Goal: Task Accomplishment & Management: Manage account settings

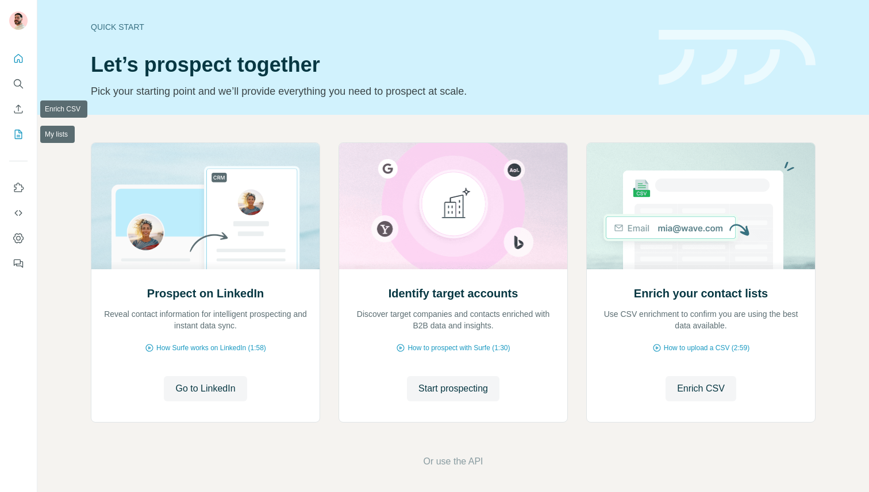
click at [20, 126] on button "My lists" at bounding box center [18, 134] width 18 height 21
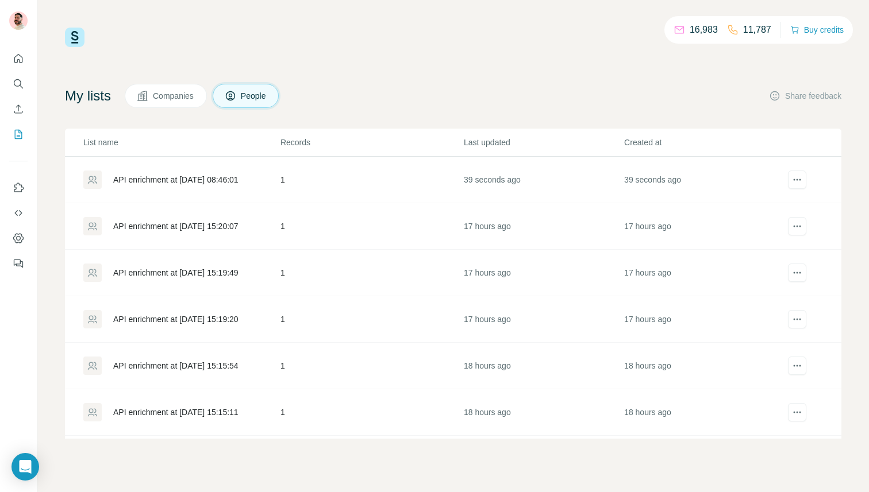
click at [156, 178] on div "API enrichment at [DATE] 08:46:01" at bounding box center [175, 179] width 125 height 11
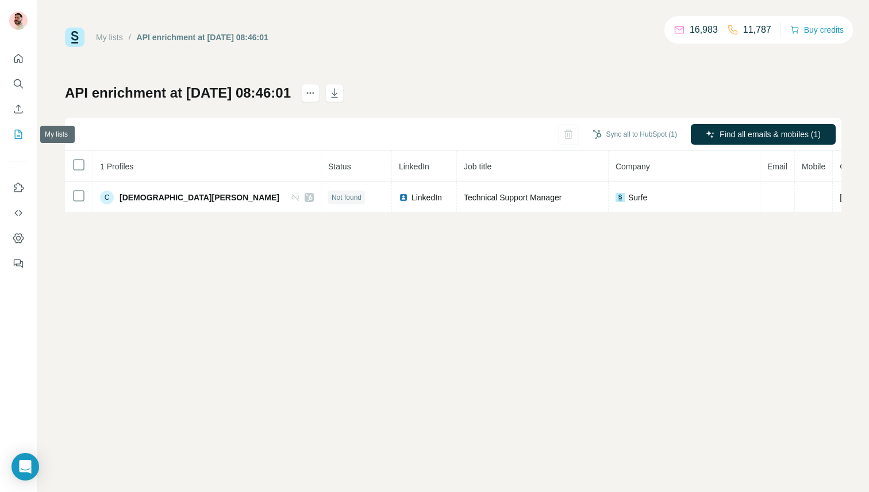
click at [15, 126] on button "My lists" at bounding box center [18, 134] width 18 height 21
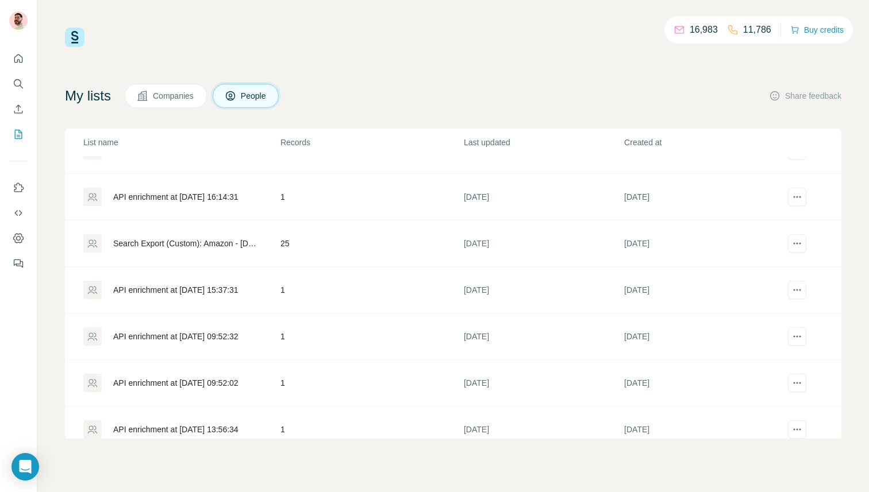
scroll to position [423, 0]
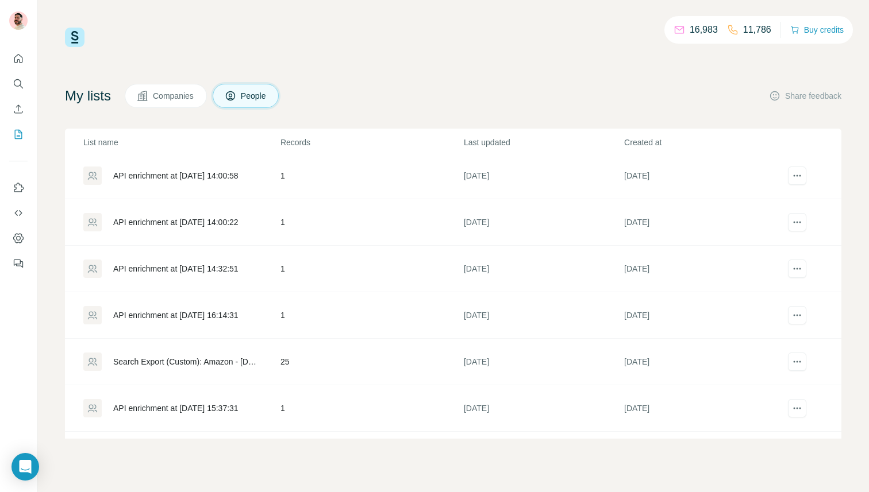
click at [199, 355] on div "Search Export (Custom): Amazon - [DATE] 16:01" at bounding box center [181, 362] width 196 height 18
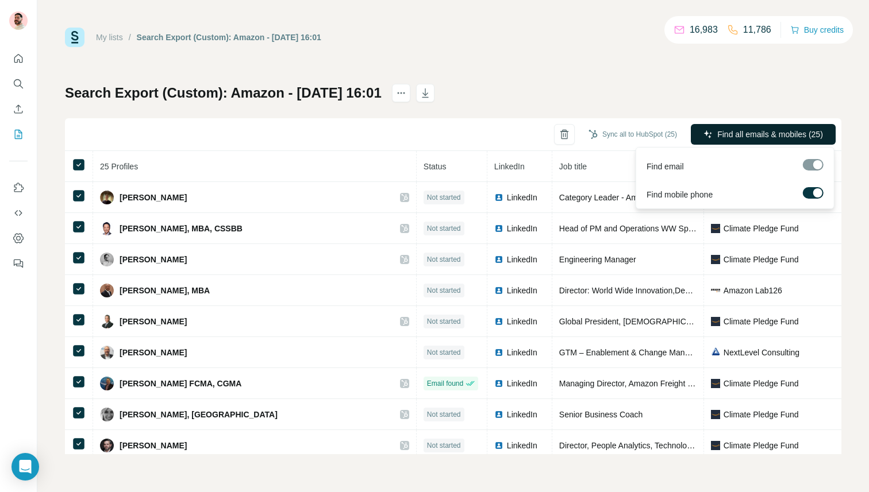
click at [756, 129] on span "Find all emails & mobiles (25)" at bounding box center [770, 134] width 106 height 11
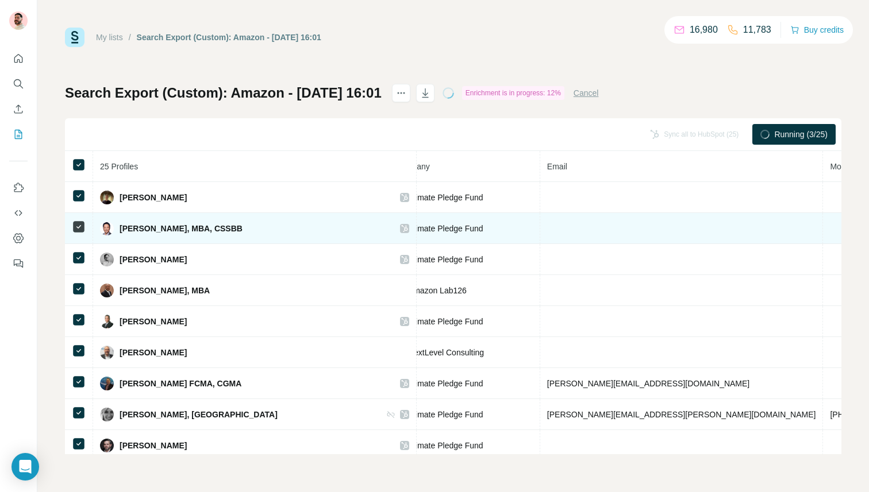
scroll to position [0, 344]
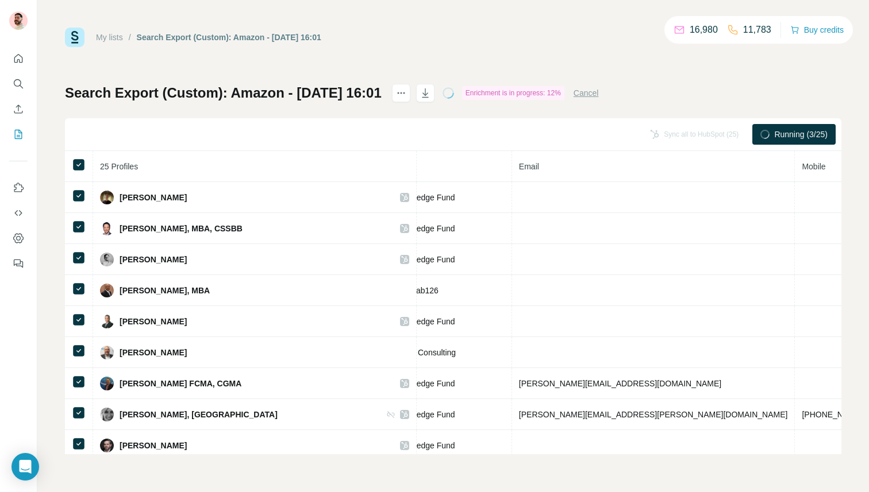
click at [774, 134] on span "Running (3/25)" at bounding box center [800, 134] width 53 height 11
click at [599, 92] on button "Cancel" at bounding box center [585, 92] width 25 height 11
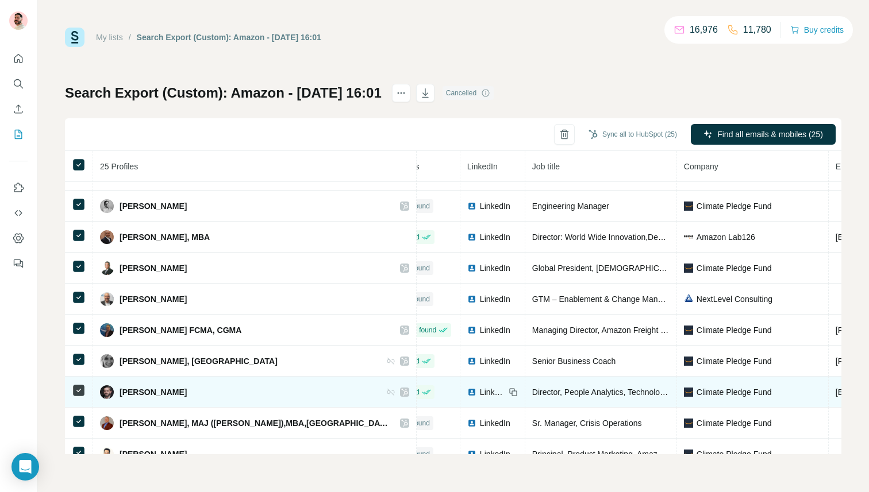
scroll to position [53, 0]
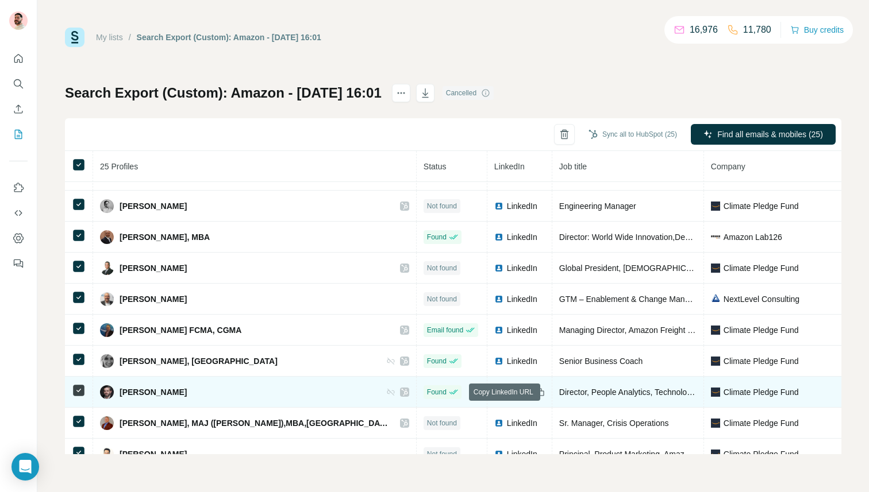
click at [535, 393] on icon at bounding box center [539, 392] width 9 height 9
click at [507, 390] on span "LinkedIn" at bounding box center [519, 392] width 25 height 11
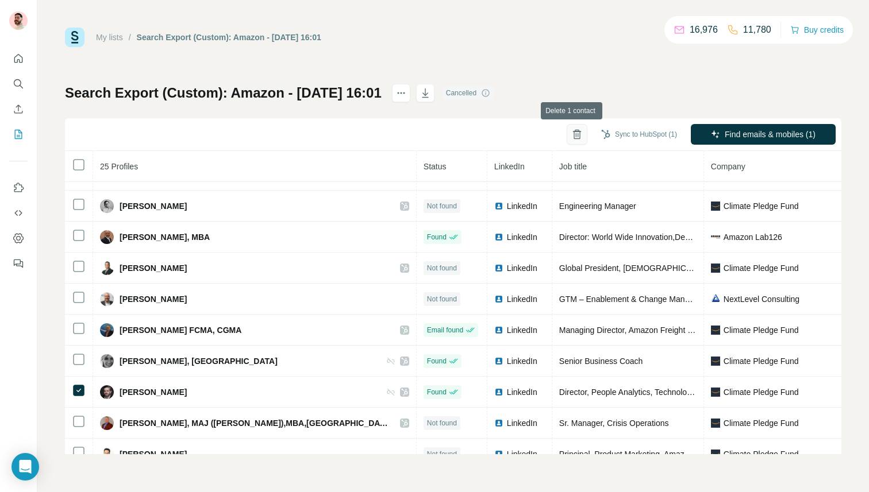
click at [573, 135] on icon "button" at bounding box center [576, 134] width 11 height 11
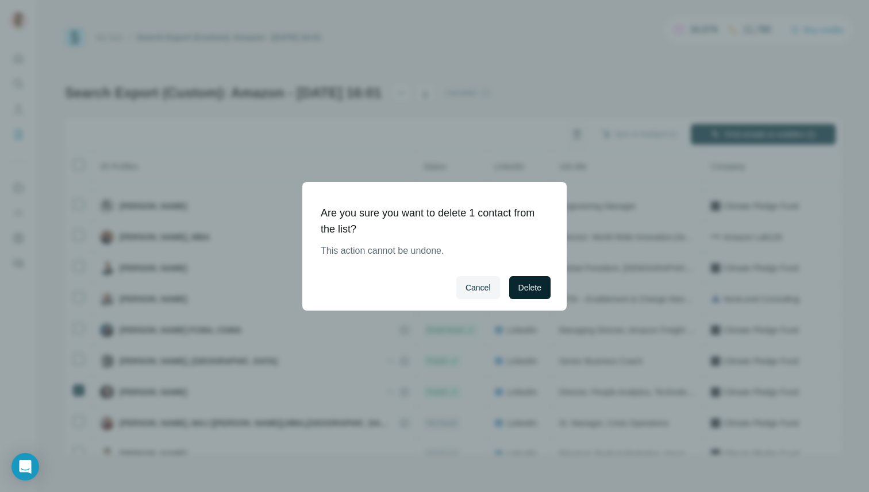
click at [523, 280] on button "Delete" at bounding box center [529, 287] width 41 height 23
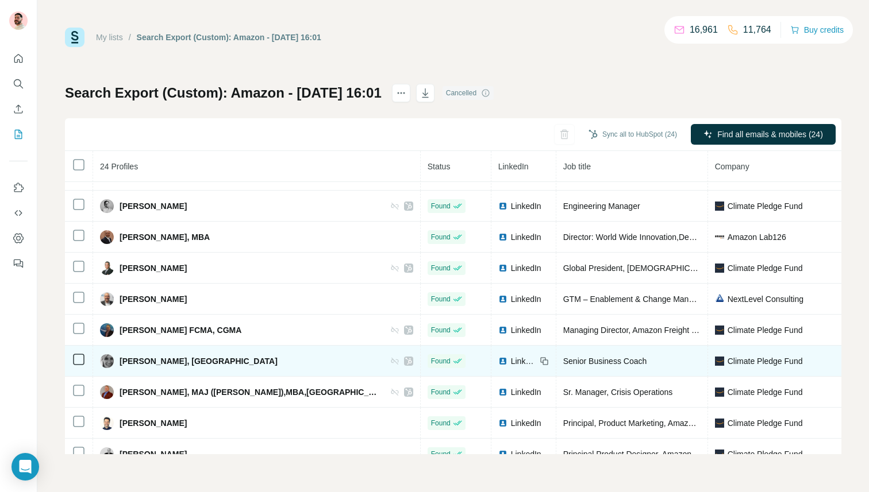
click at [511, 361] on span "LinkedIn" at bounding box center [523, 361] width 25 height 11
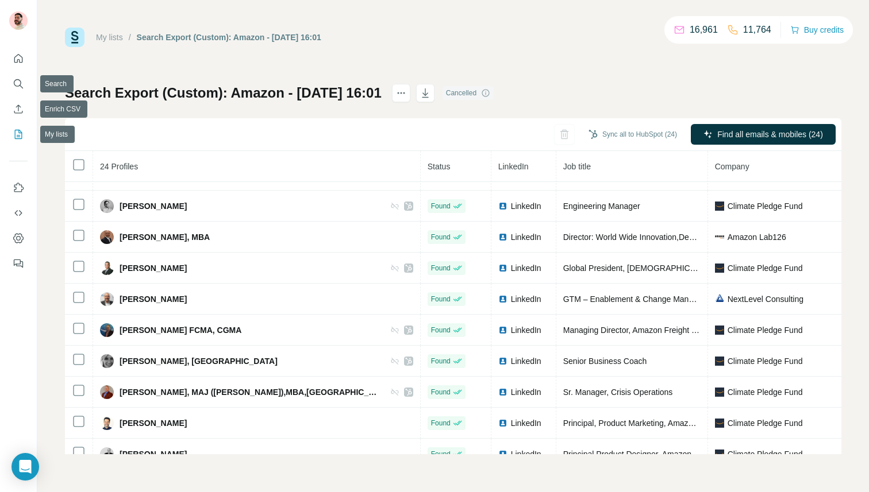
click at [16, 134] on icon "My lists" at bounding box center [18, 134] width 11 height 11
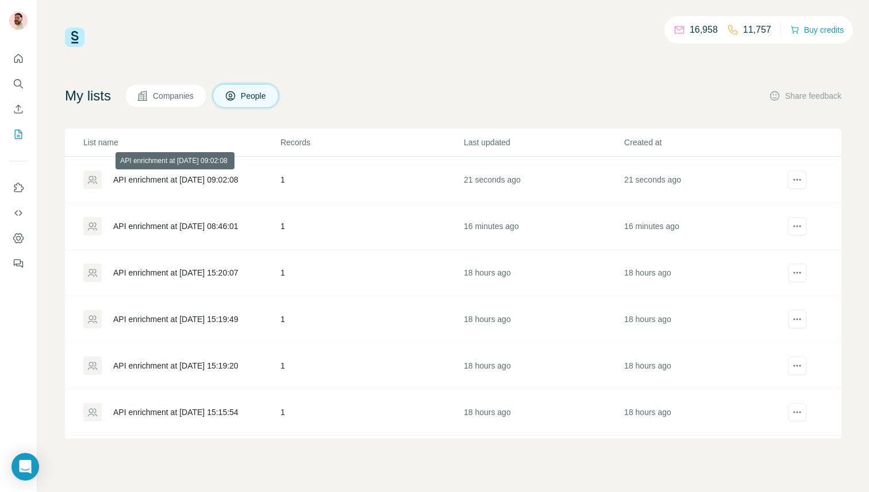
click at [184, 175] on div "API enrichment at [DATE] 09:02:08" at bounding box center [175, 179] width 125 height 11
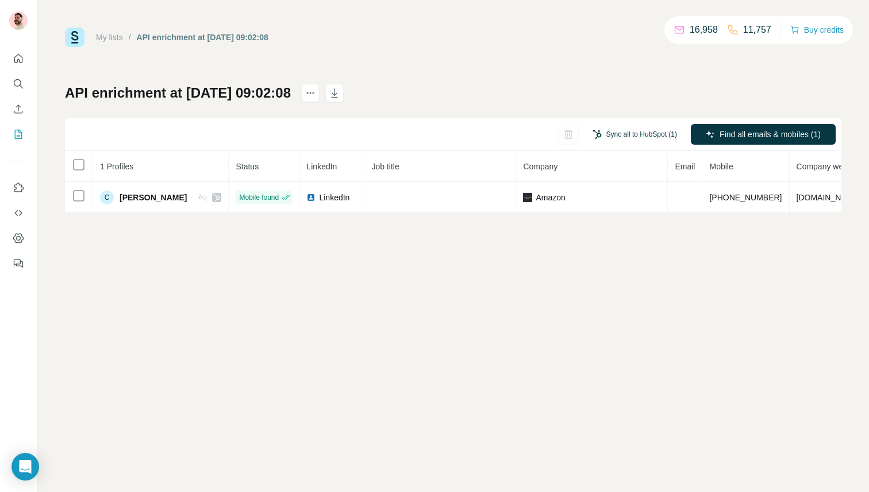
click at [643, 135] on button "Sync all to HubSpot (1)" at bounding box center [634, 134] width 101 height 17
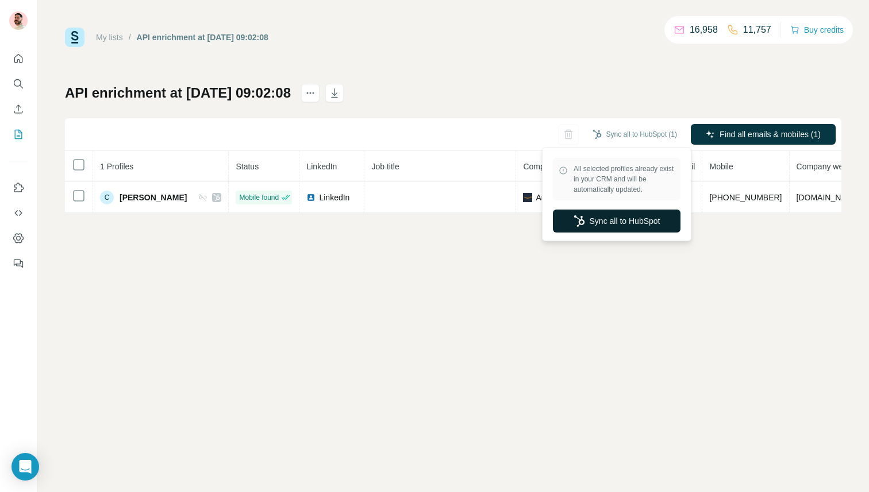
click at [617, 224] on button "Sync all to HubSpot" at bounding box center [617, 221] width 128 height 23
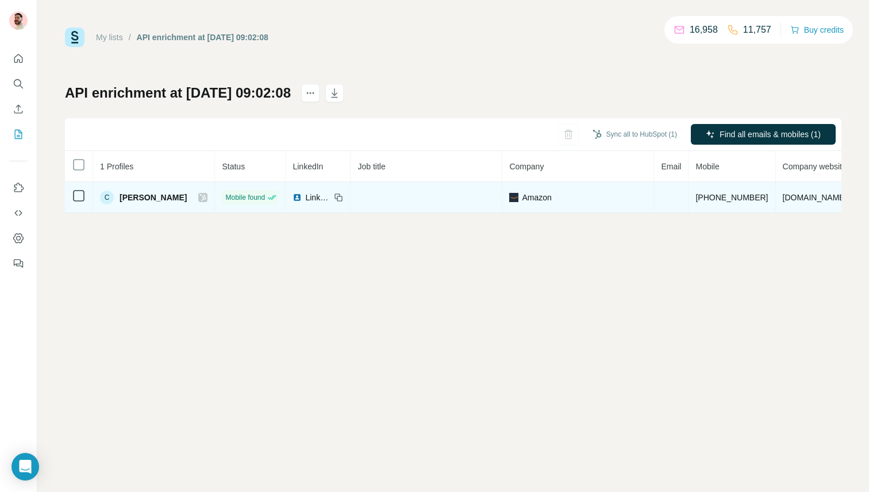
click at [205, 199] on div at bounding box center [202, 197] width 9 height 9
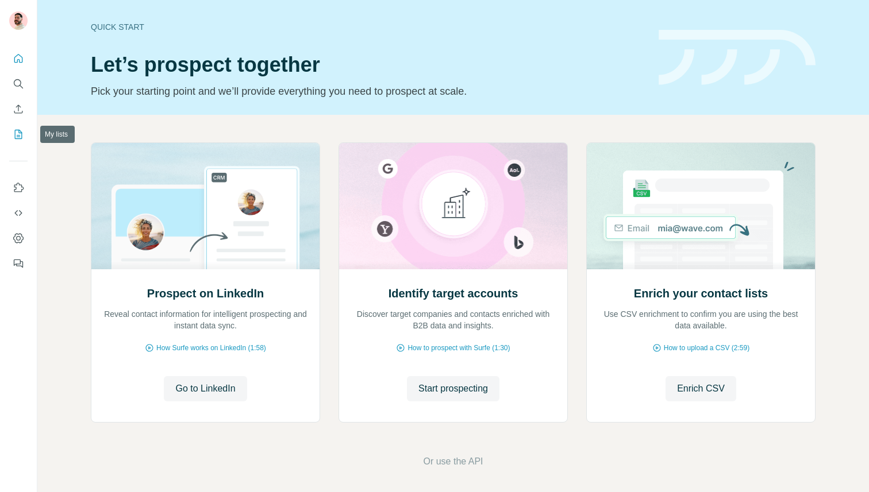
click at [14, 131] on icon "My lists" at bounding box center [18, 134] width 11 height 11
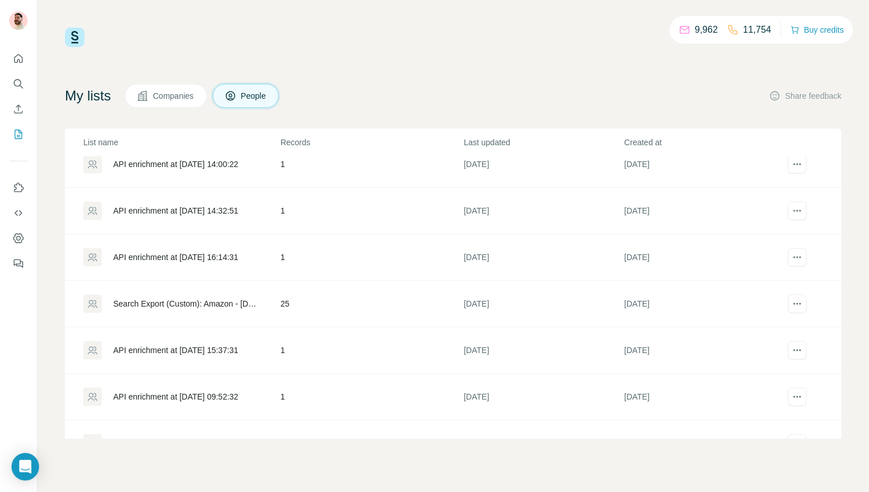
scroll to position [649, 0]
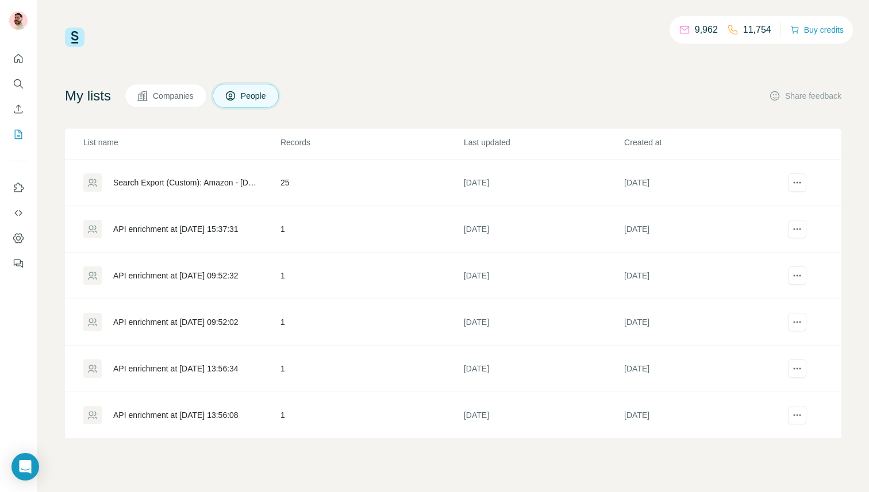
click at [185, 179] on div "Search Export (Custom): Amazon - 03/09/2025 16:01" at bounding box center [187, 182] width 148 height 11
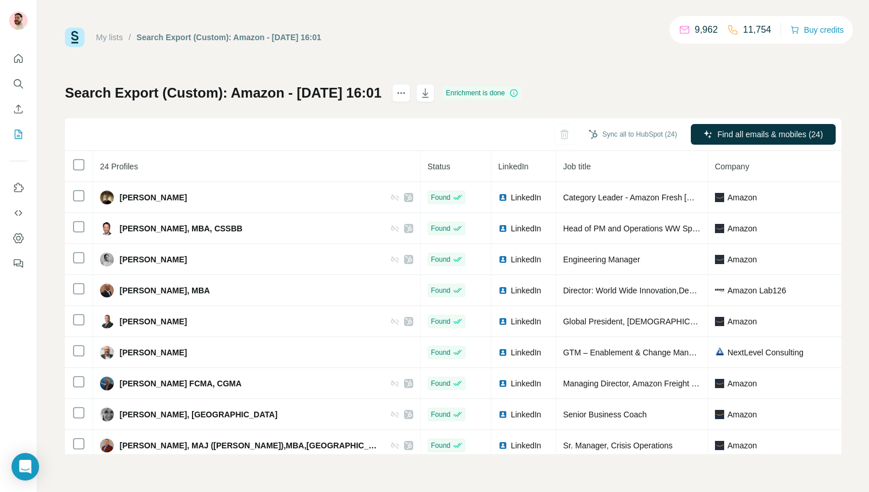
scroll to position [24, 0]
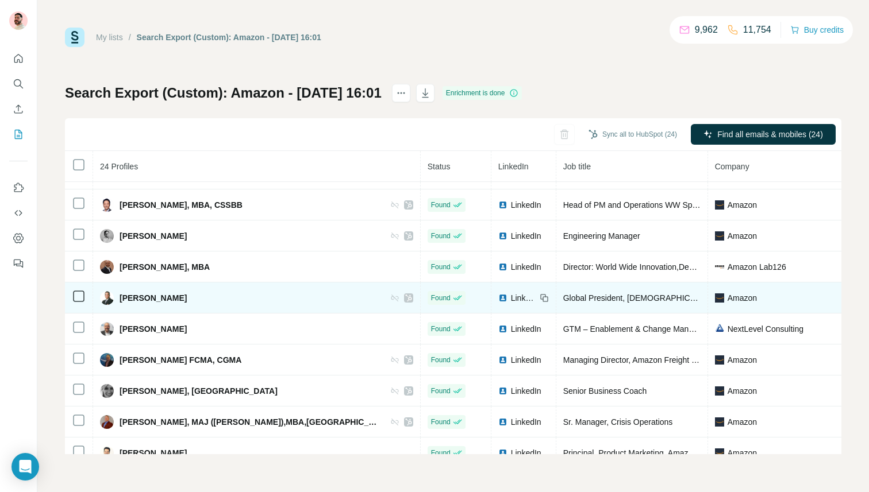
click at [511, 294] on span "LinkedIn" at bounding box center [523, 297] width 25 height 11
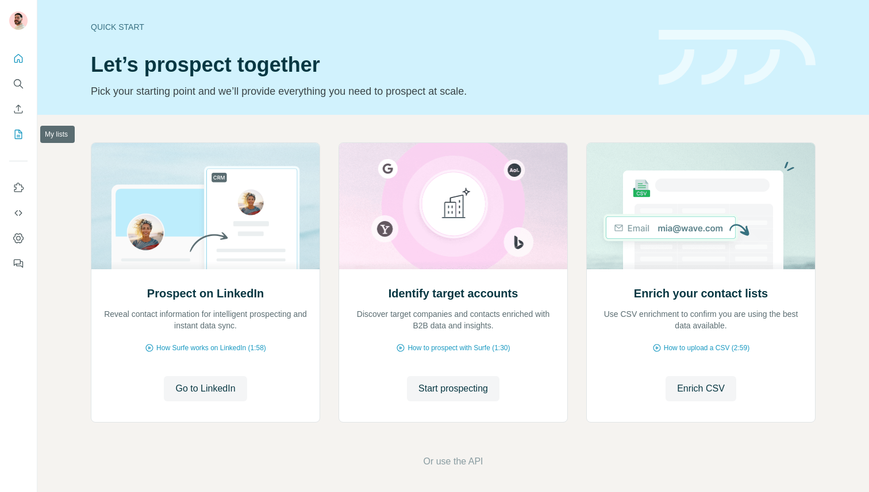
click at [21, 136] on icon "My lists" at bounding box center [18, 134] width 7 height 9
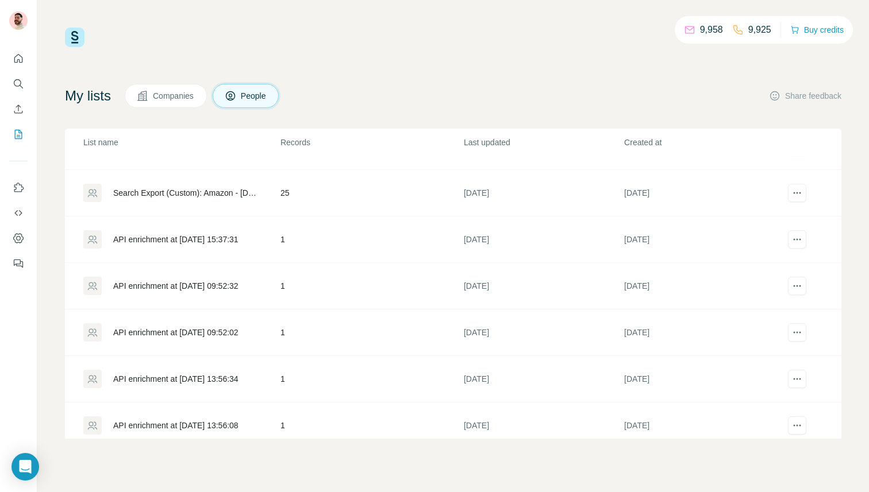
scroll to position [649, 0]
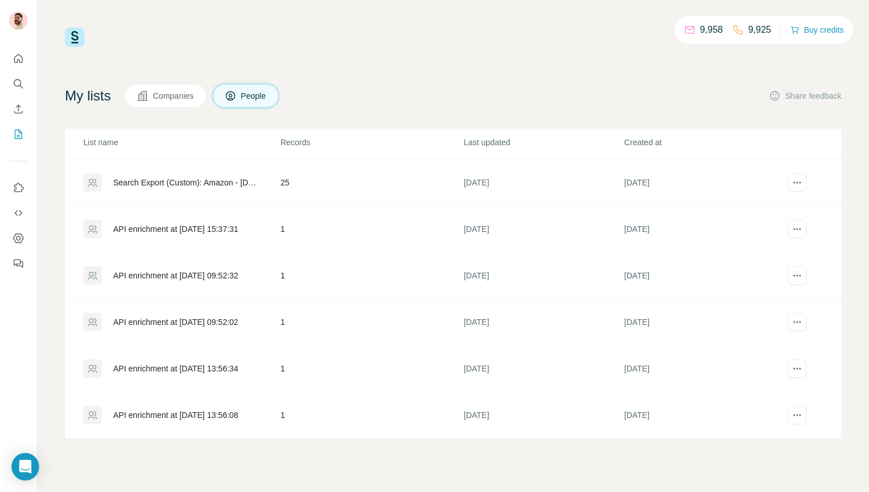
click at [184, 179] on div "Search Export (Custom): Amazon - 03/09/2025 16:01" at bounding box center [187, 182] width 148 height 11
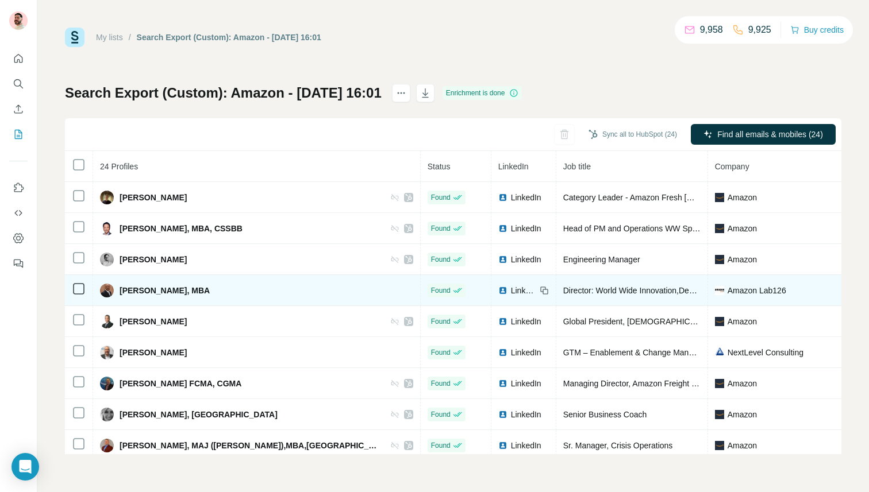
click at [511, 292] on span "LinkedIn" at bounding box center [523, 290] width 25 height 11
click at [511, 290] on span "LinkedIn" at bounding box center [523, 290] width 25 height 11
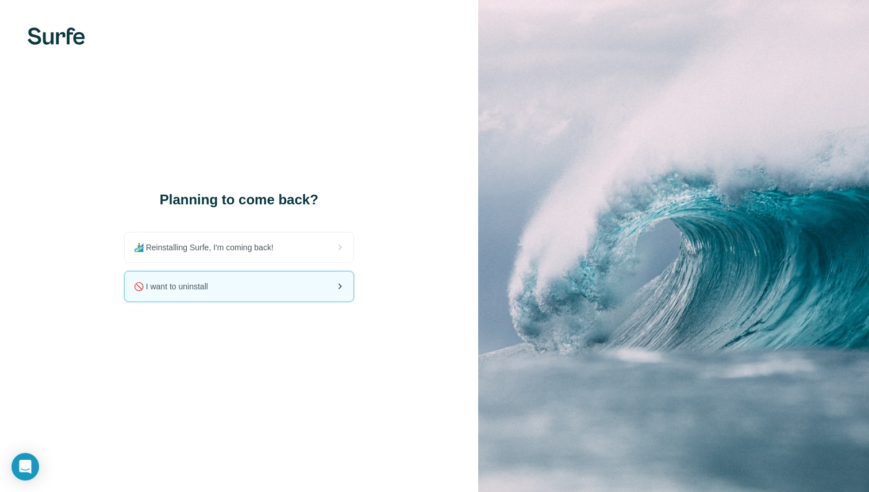
click at [221, 295] on div "🚫 I want to uninstall" at bounding box center [239, 287] width 229 height 30
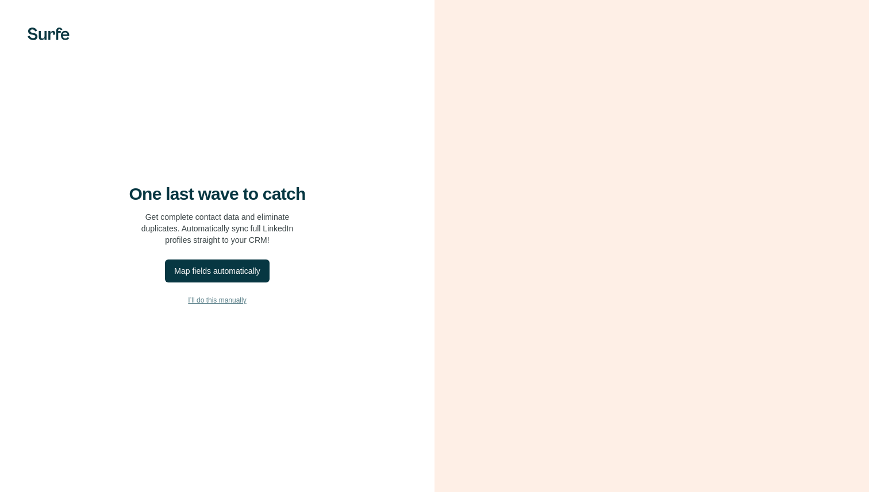
click at [223, 305] on span "I’ll do this manually" at bounding box center [217, 300] width 58 height 10
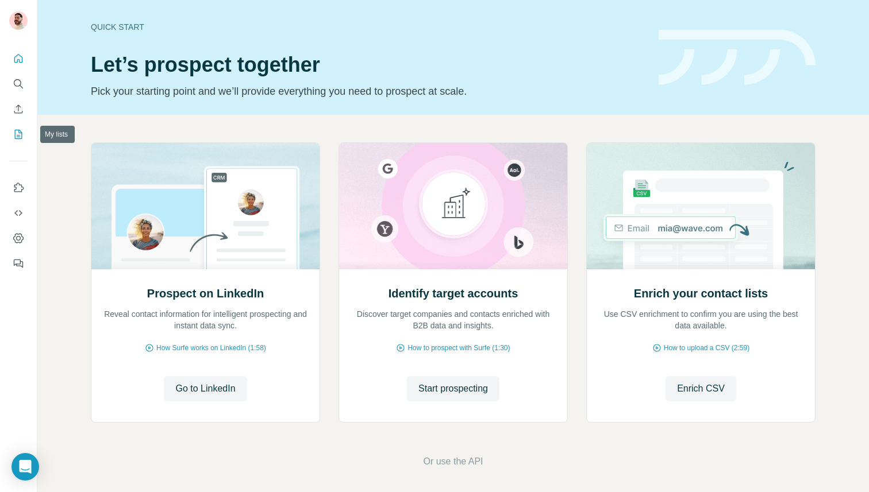
click at [17, 136] on icon "My lists" at bounding box center [18, 134] width 11 height 11
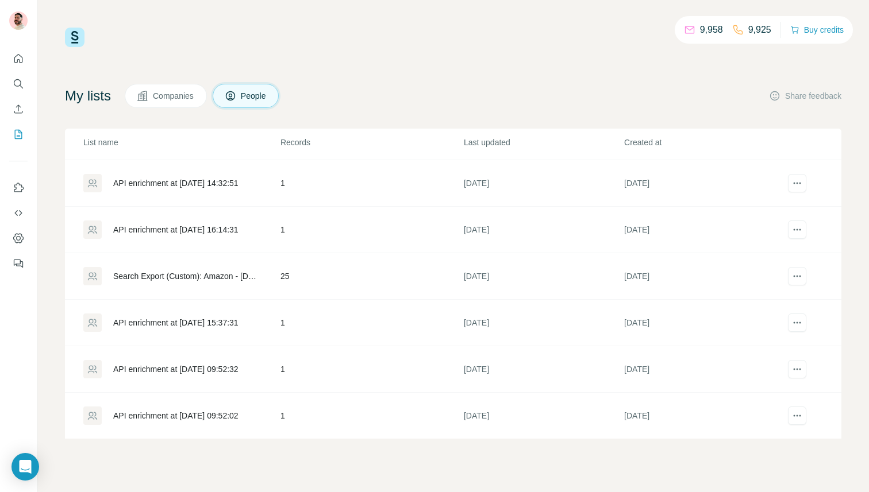
scroll to position [589, 0]
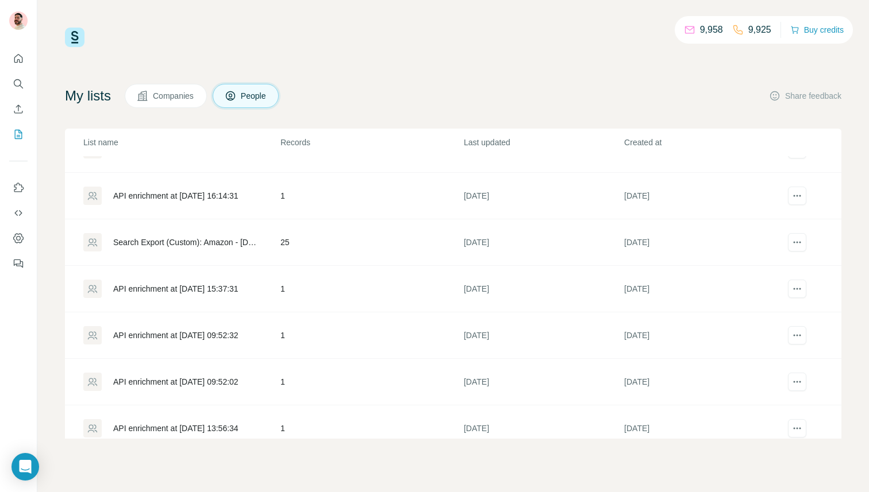
click at [213, 240] on div "Search Export (Custom): Amazon - [DATE] 16:01" at bounding box center [187, 242] width 148 height 11
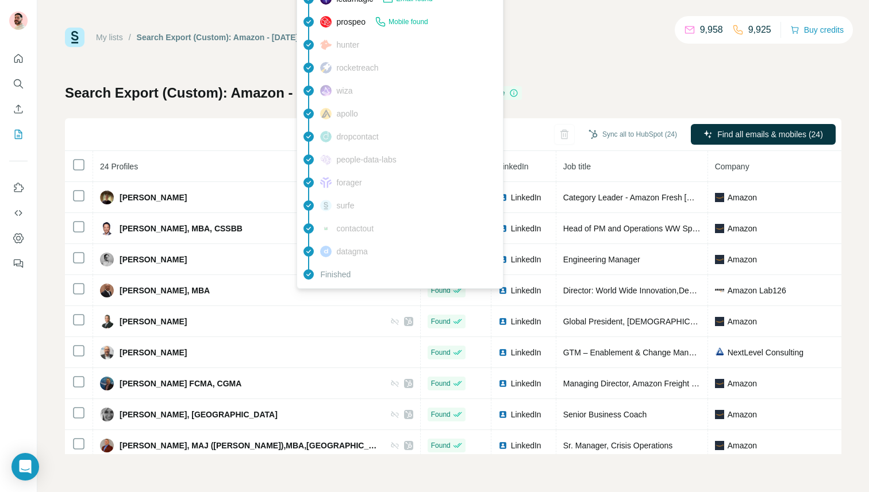
scroll to position [38, 0]
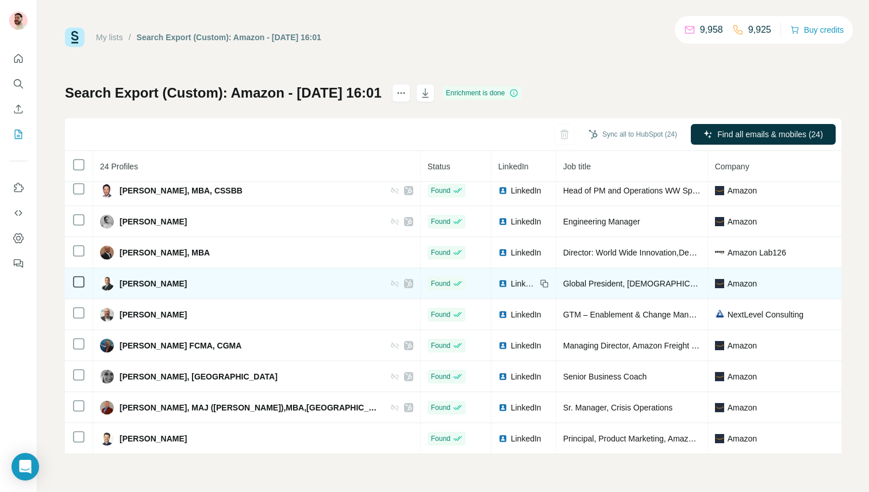
click at [511, 283] on span "LinkedIn" at bounding box center [523, 283] width 25 height 11
